Goal: Information Seeking & Learning: Check status

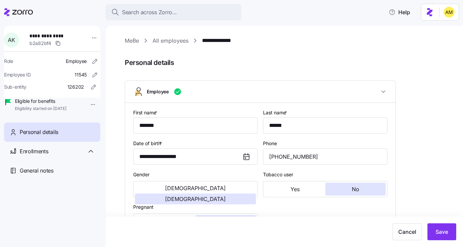
scroll to position [223, 0]
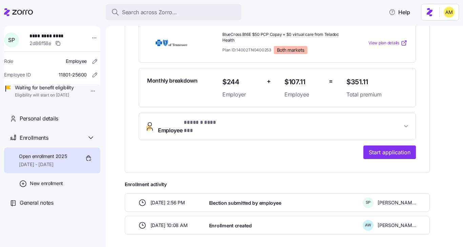
scroll to position [180, 0]
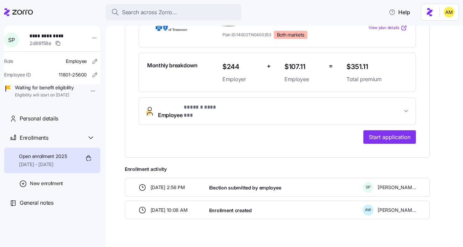
click at [191, 103] on span "* ****** ******* *" at bounding box center [202, 107] width 37 height 8
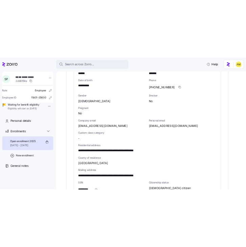
scroll to position [313, 0]
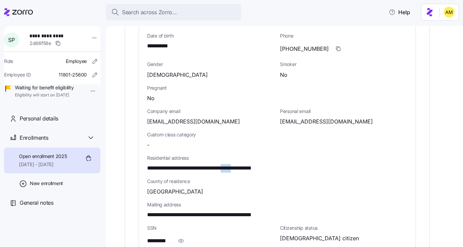
drag, startPoint x: 257, startPoint y: 156, endPoint x: 242, endPoint y: 156, distance: 15.2
click at [242, 164] on span "**********" at bounding box center [216, 168] width 139 height 8
copy span "*****"
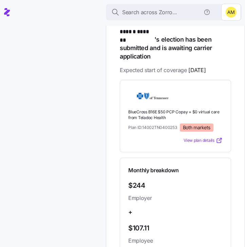
scroll to position [125, 0]
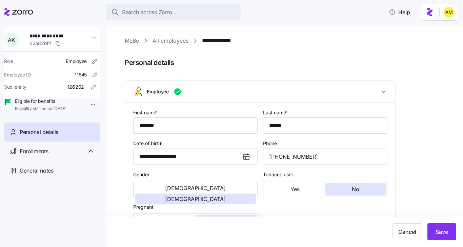
scroll to position [223, 0]
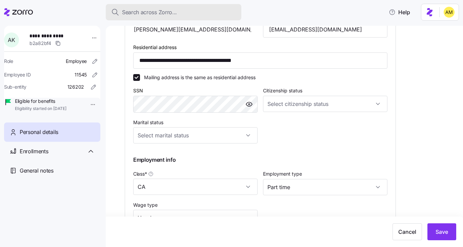
click at [146, 14] on span "Search across Zorro..." at bounding box center [149, 12] width 55 height 8
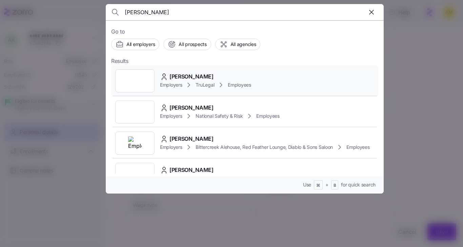
type input "james buccini"
click at [183, 79] on span "James M Buccini" at bounding box center [191, 77] width 44 height 8
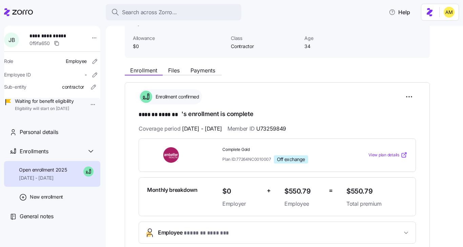
scroll to position [40, 0]
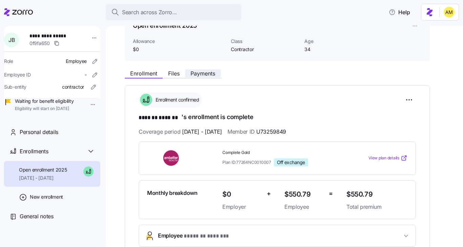
click at [202, 76] on span "Payments" at bounding box center [202, 73] width 25 height 5
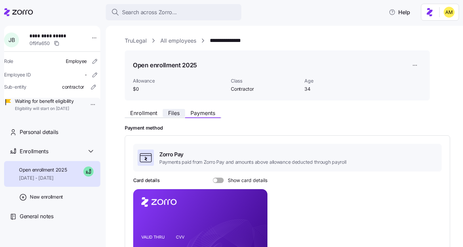
click at [172, 114] on span "Files" at bounding box center [174, 112] width 12 height 5
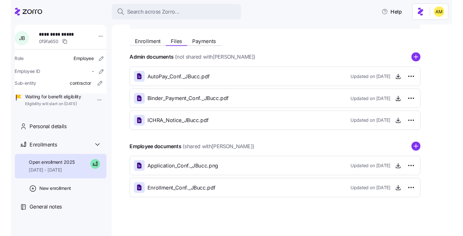
scroll to position [67, 0]
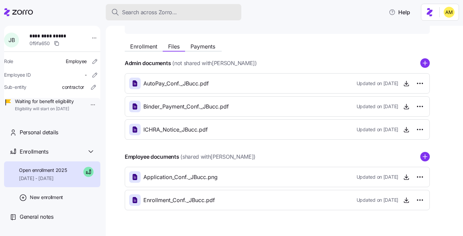
click at [154, 12] on span "Search across Zorro..." at bounding box center [149, 12] width 55 height 8
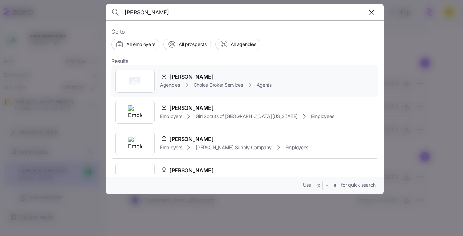
type input "ashley williams"
click at [190, 76] on span "Ashley Williams" at bounding box center [191, 77] width 44 height 8
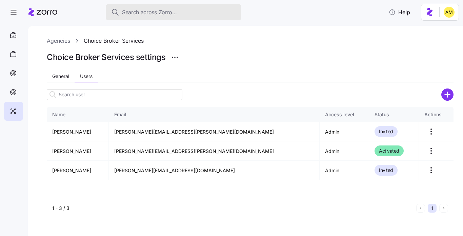
click at [138, 13] on span "Search across Zorro..." at bounding box center [149, 12] width 55 height 8
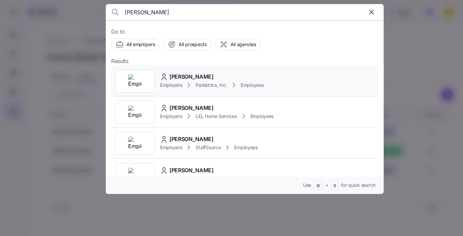
type input "laura bradley"
click at [180, 79] on span "Laura Bradley" at bounding box center [191, 77] width 44 height 8
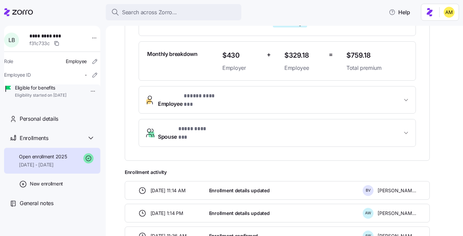
scroll to position [190, 0]
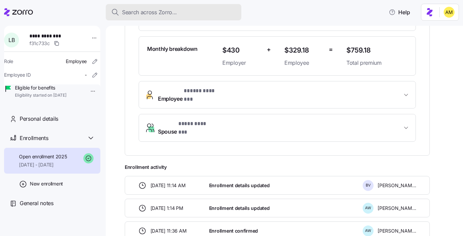
click at [132, 13] on span "Search across Zorro..." at bounding box center [149, 12] width 55 height 8
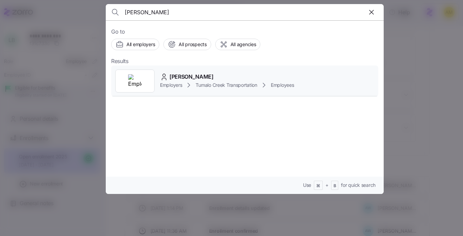
type input "Bret Landauer"
click at [185, 80] on span "Bret Landauer" at bounding box center [191, 77] width 44 height 8
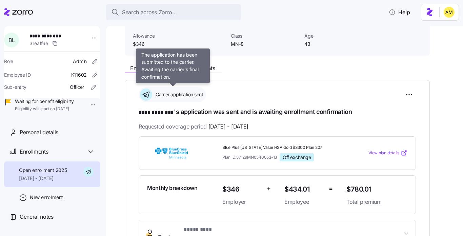
scroll to position [42, 0]
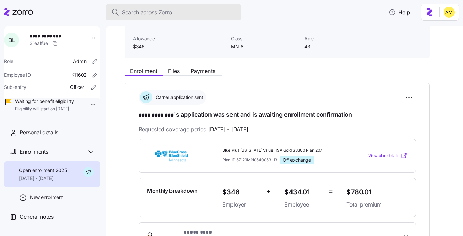
click at [146, 11] on span "Search across Zorro..." at bounding box center [149, 12] width 55 height 8
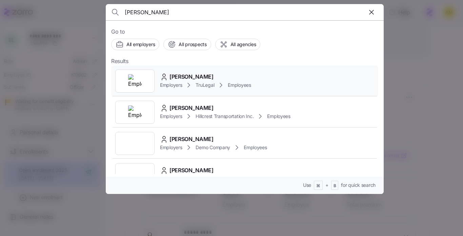
type input "john delg"
click at [178, 78] on span "John Delgado" at bounding box center [191, 77] width 44 height 8
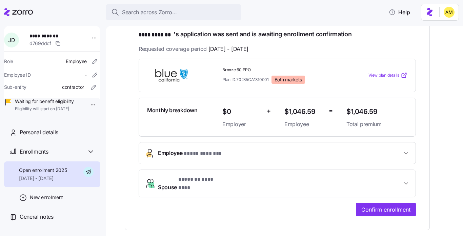
scroll to position [124, 0]
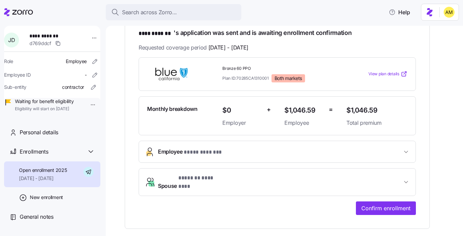
click at [233, 183] on span "Spouse * ******* ******** *" at bounding box center [280, 182] width 244 height 16
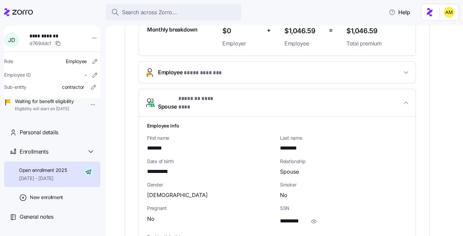
scroll to position [199, 0]
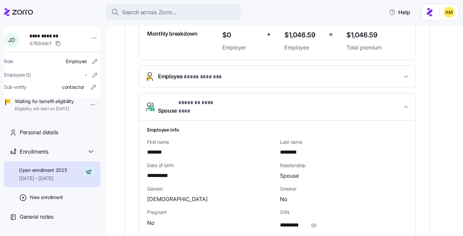
click at [227, 81] on button "Employee * **** ******* *" at bounding box center [277, 76] width 276 height 21
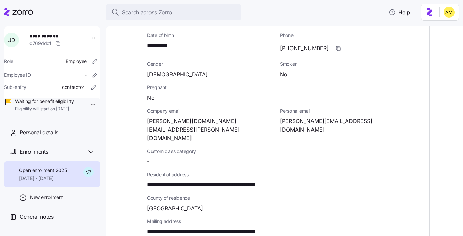
scroll to position [296, 0]
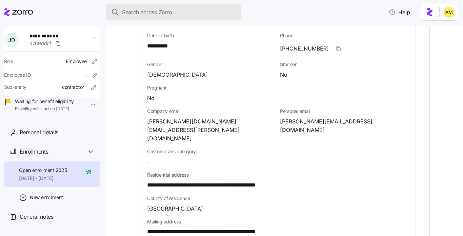
click at [137, 13] on span "Search across Zorro..." at bounding box center [149, 12] width 55 height 8
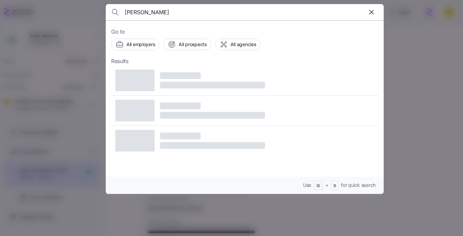
type input "ANNETTE KRUGER"
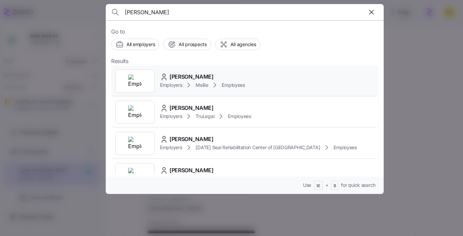
click at [183, 80] on span "ANNETTE KRUGER" at bounding box center [191, 77] width 44 height 8
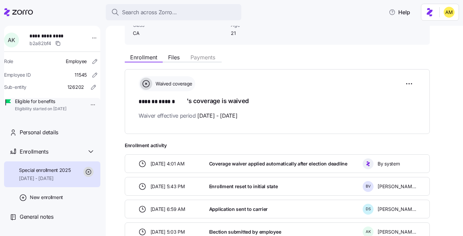
scroll to position [47, 0]
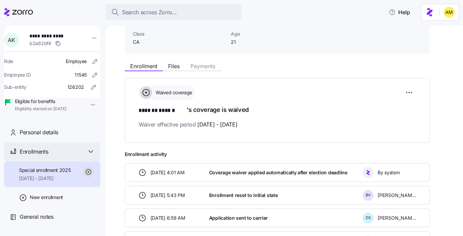
click at [89, 156] on icon at bounding box center [91, 151] width 8 height 8
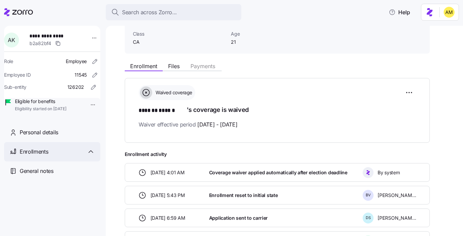
click at [85, 161] on div "Enrollments" at bounding box center [52, 151] width 96 height 19
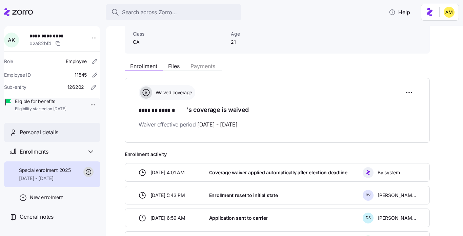
click at [74, 137] on div "Personal details" at bounding box center [57, 132] width 75 height 8
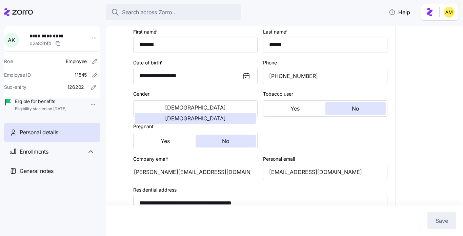
scroll to position [85, 0]
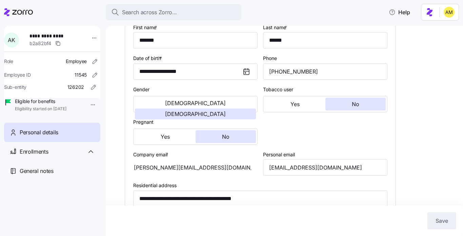
type input "CA"
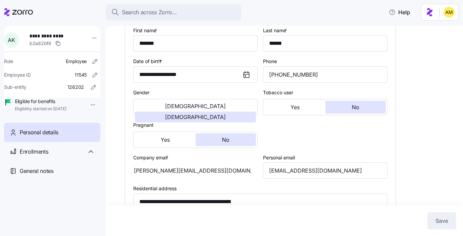
scroll to position [75, 0]
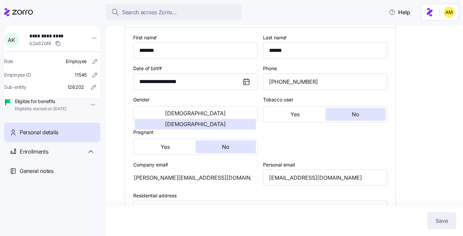
click at [47, 35] on span "**********" at bounding box center [52, 36] width 47 height 7
click at [35, 156] on span "Enrollments" at bounding box center [34, 151] width 28 height 8
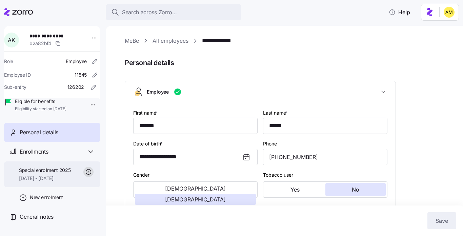
click at [49, 173] on span "Special enrollment 2025" at bounding box center [45, 170] width 52 height 7
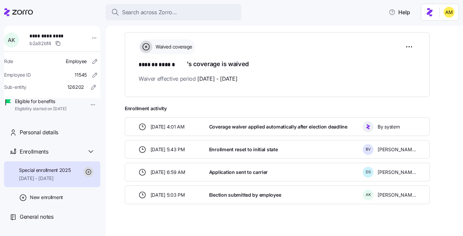
scroll to position [91, 0]
